Goal: Information Seeking & Learning: Learn about a topic

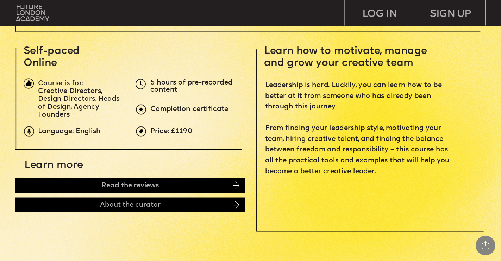
scroll to position [248, 0]
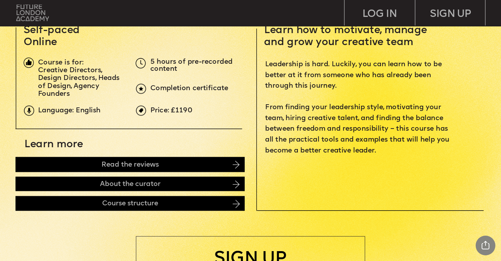
click at [27, 14] on img at bounding box center [32, 13] width 33 height 17
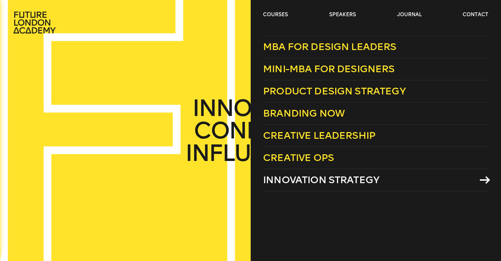
click at [285, 176] on span "Innovation Strategy" at bounding box center [321, 180] width 116 height 12
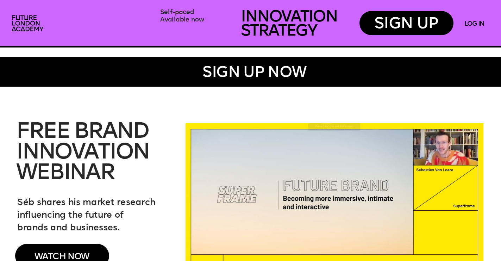
scroll to position [806, 0]
